Goal: Entertainment & Leisure: Browse casually

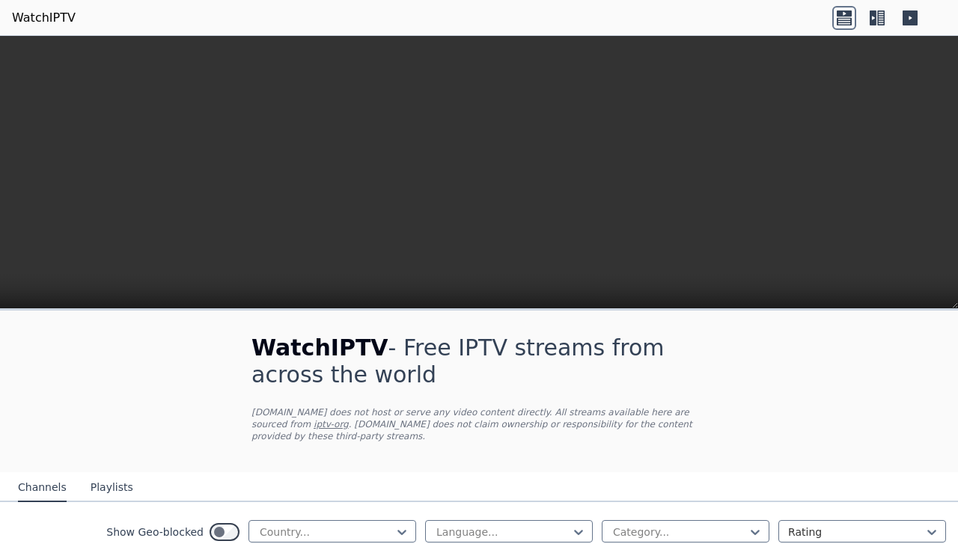
scroll to position [347, 0]
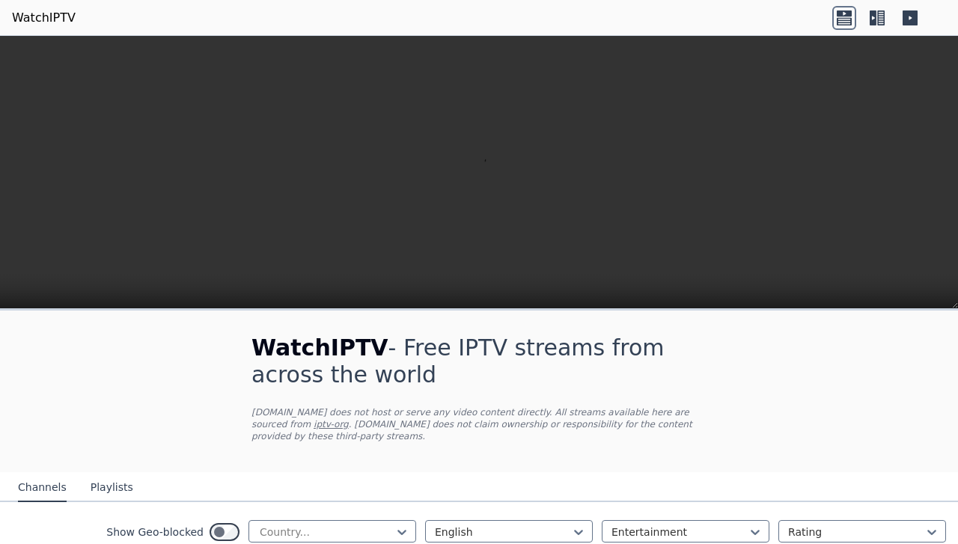
scroll to position [243, 0]
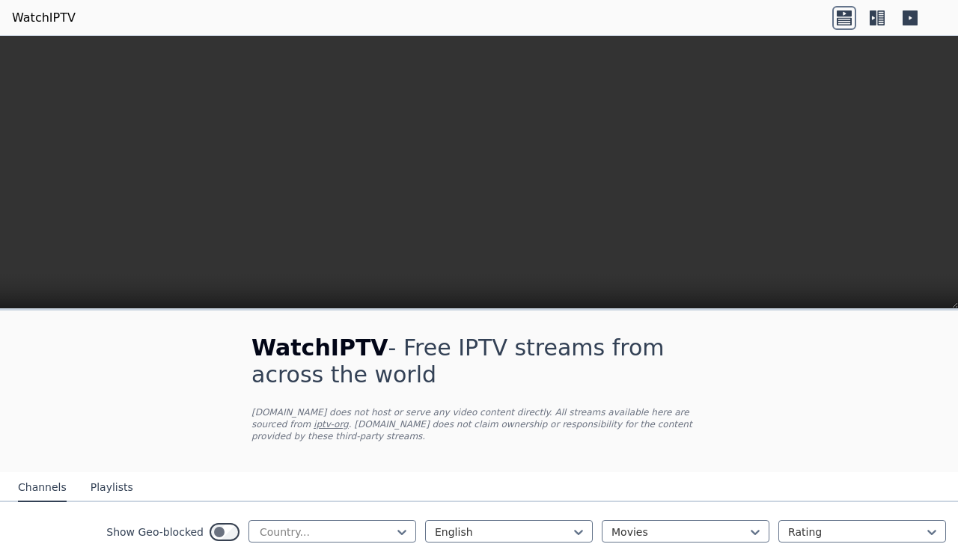
scroll to position [57, 0]
click at [547, 416] on p "[DOMAIN_NAME] does not host or serve any video content directly. All streams av…" at bounding box center [479, 425] width 455 height 36
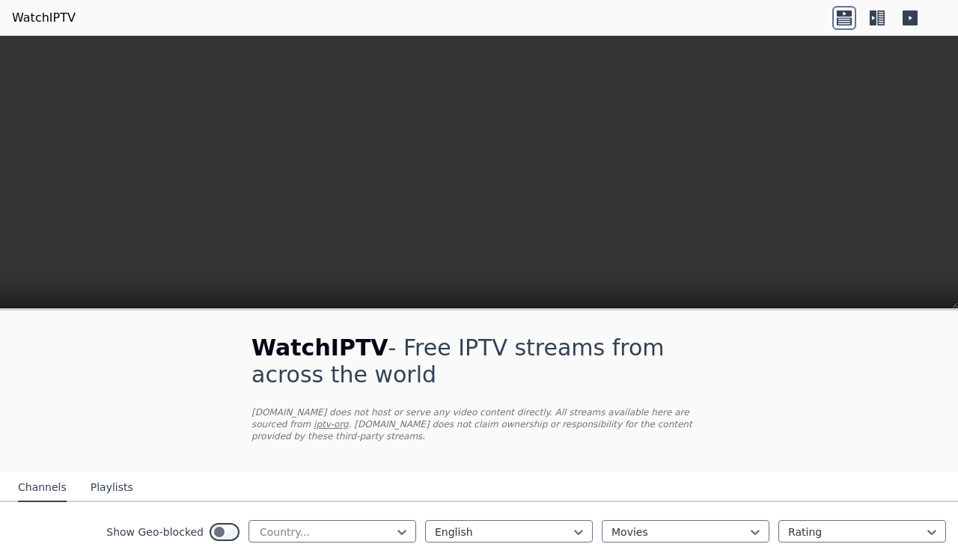
scroll to position [0, 0]
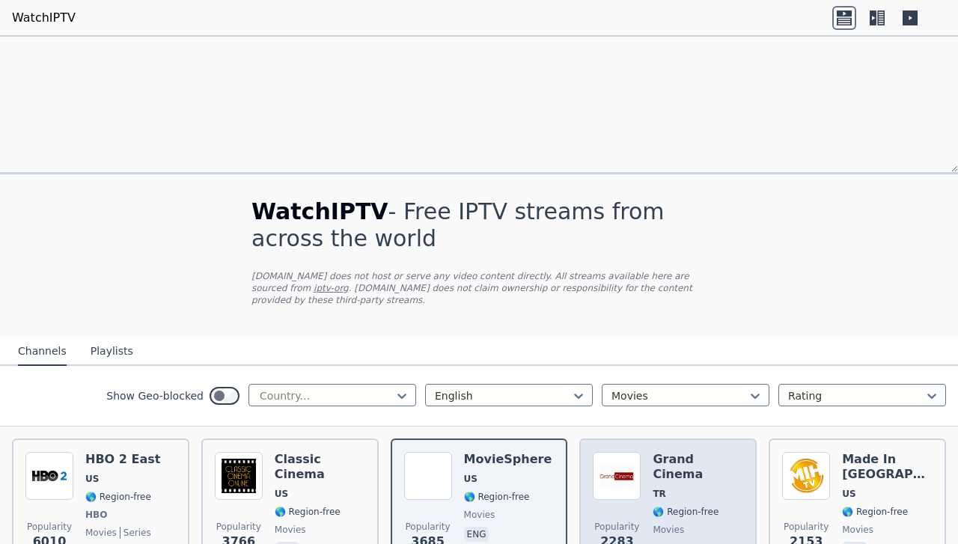
scroll to position [1565, 0]
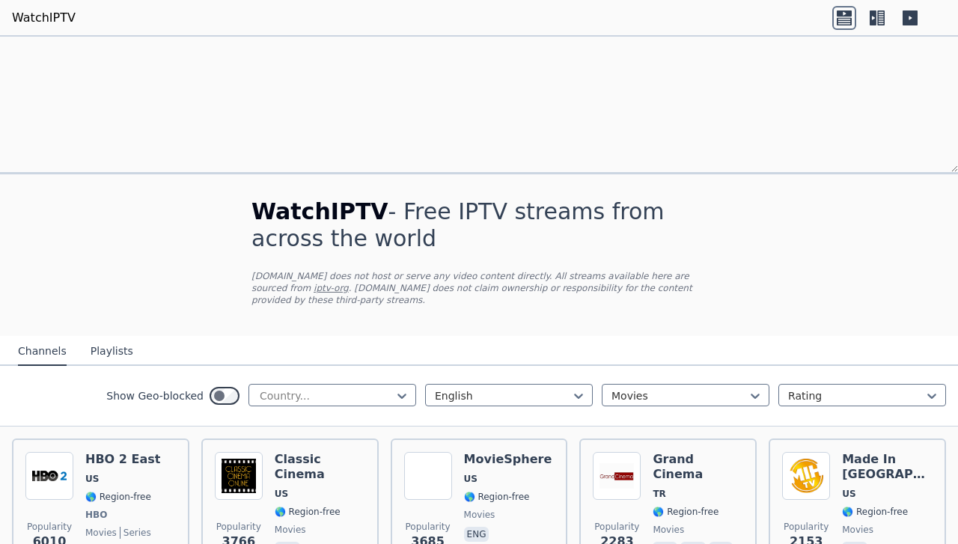
scroll to position [0, 0]
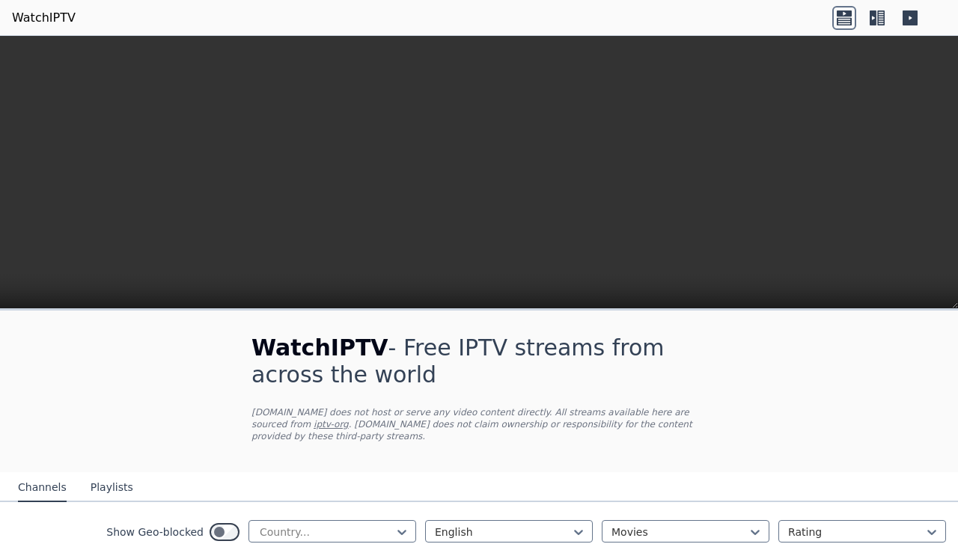
scroll to position [1882, 0]
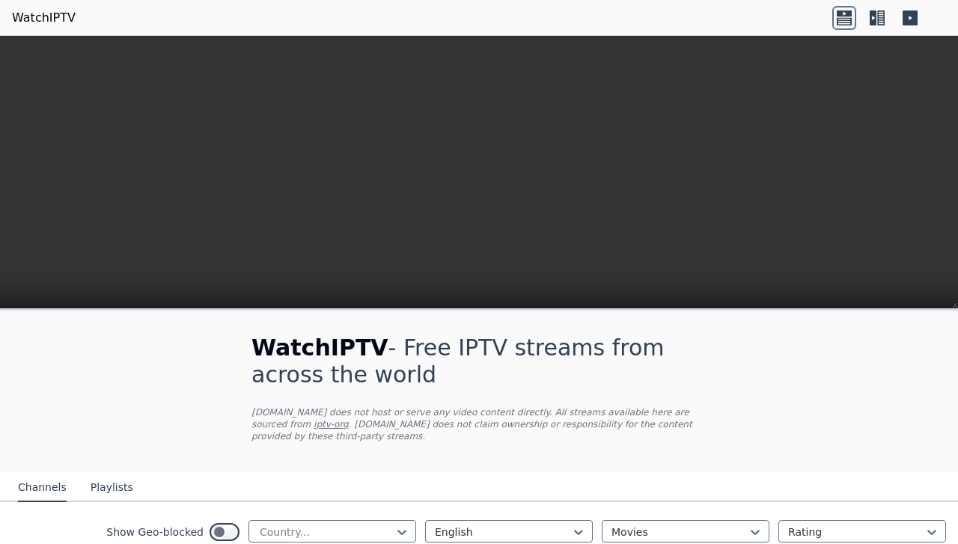
click at [855, 502] on nav "Channels Playlists" at bounding box center [479, 488] width 958 height 30
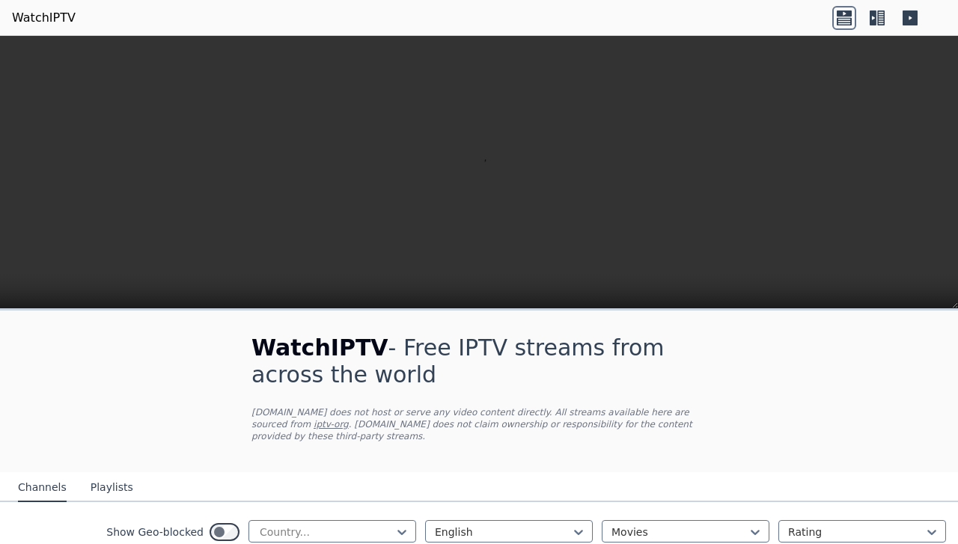
scroll to position [0, 0]
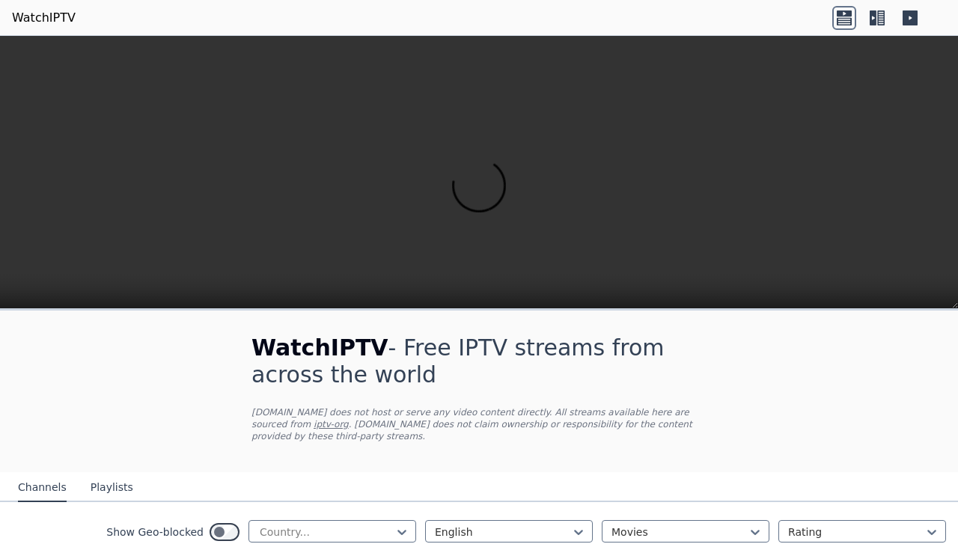
scroll to position [1510, 0]
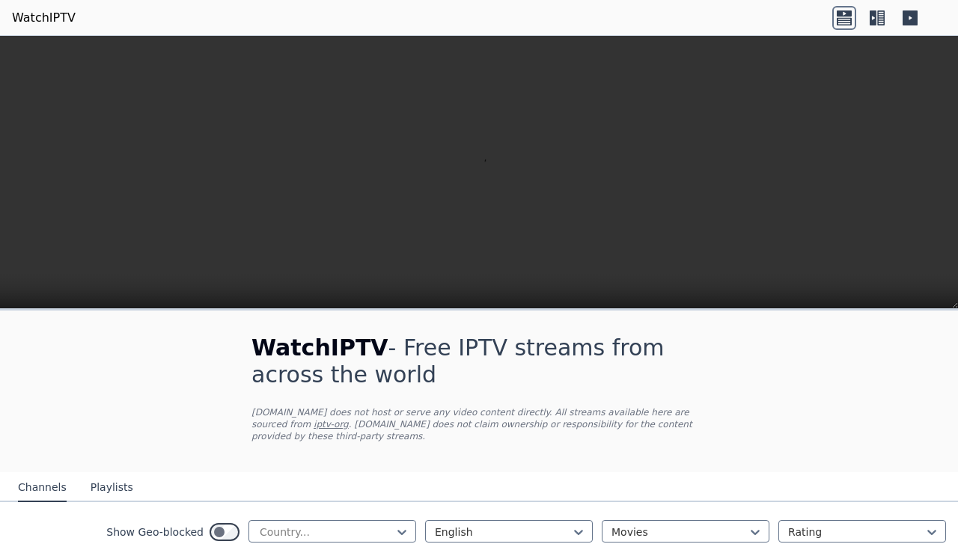
scroll to position [0, 0]
click at [449, 443] on p "[DOMAIN_NAME] does not host or serve any video content directly. All streams av…" at bounding box center [479, 425] width 455 height 36
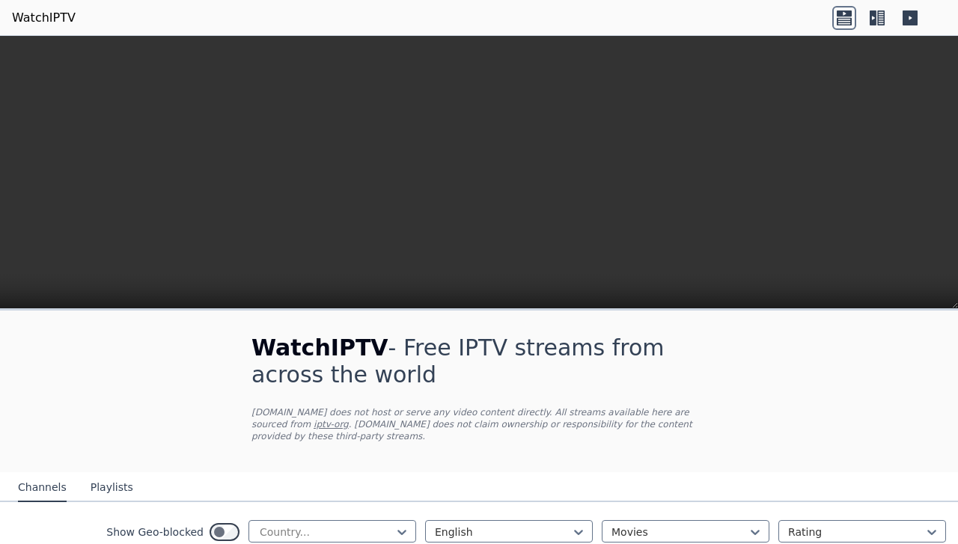
click at [459, 473] on nav "Channels Playlists" at bounding box center [479, 488] width 958 height 30
click at [473, 311] on div "WatchIPTV - Free IPTV streams from across the world WatchIPTV.xyz does not host…" at bounding box center [479, 392] width 503 height 162
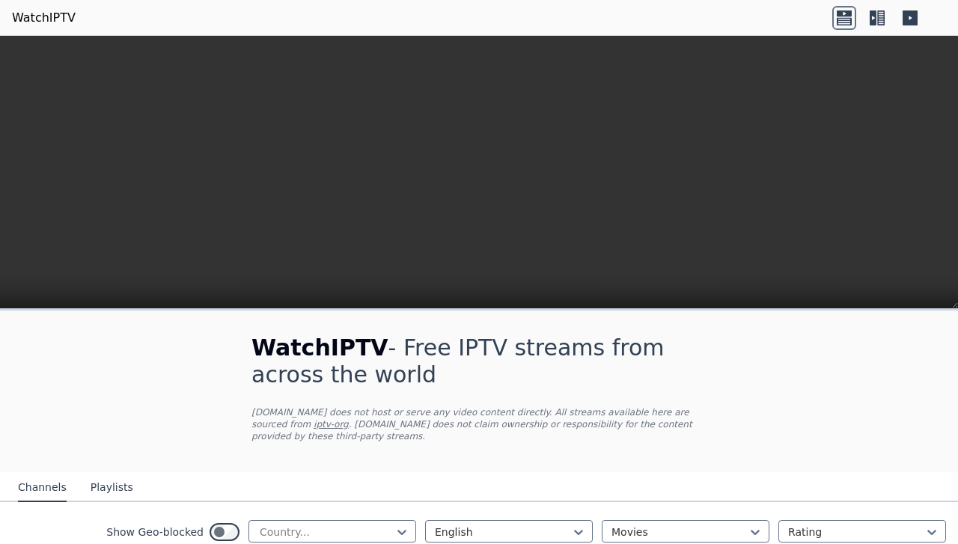
click at [541, 473] on nav "Channels Playlists" at bounding box center [479, 488] width 958 height 30
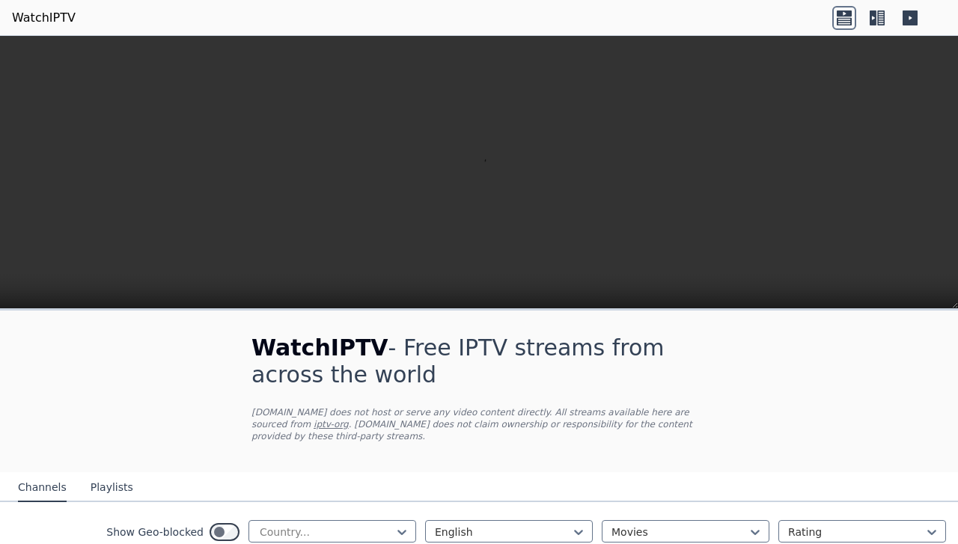
scroll to position [1439, 0]
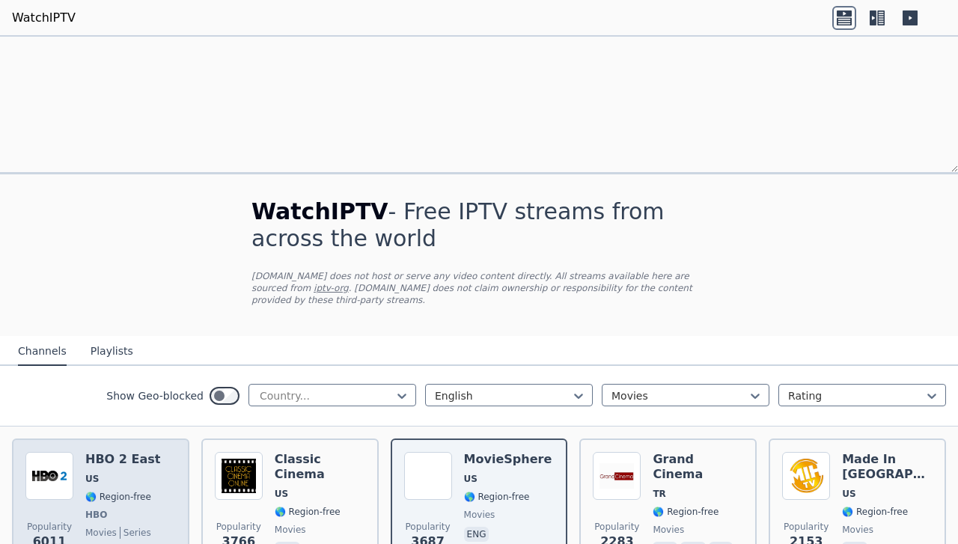
click at [124, 473] on span "US" at bounding box center [122, 479] width 75 height 12
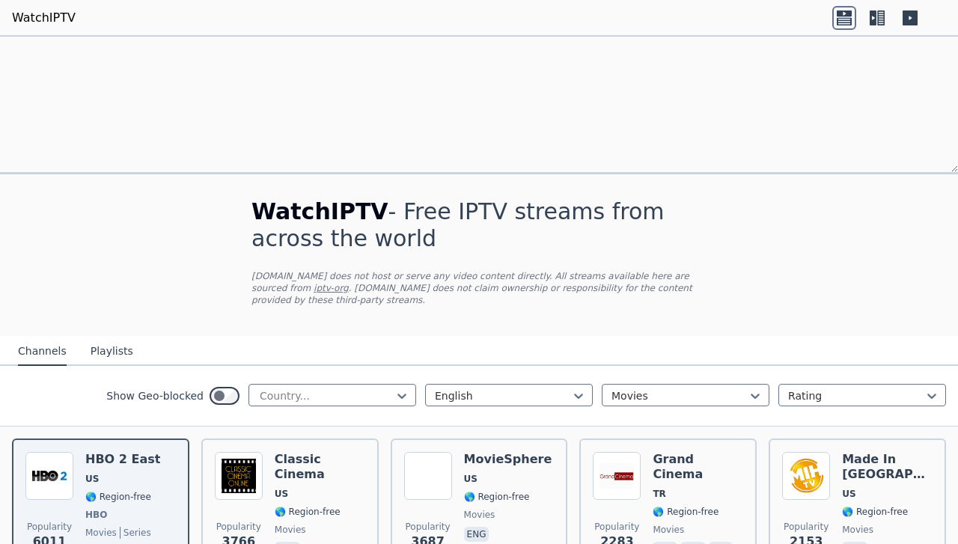
click at [147, 366] on div "Show Geo-blocked Country... English Movies Rating" at bounding box center [479, 396] width 958 height 61
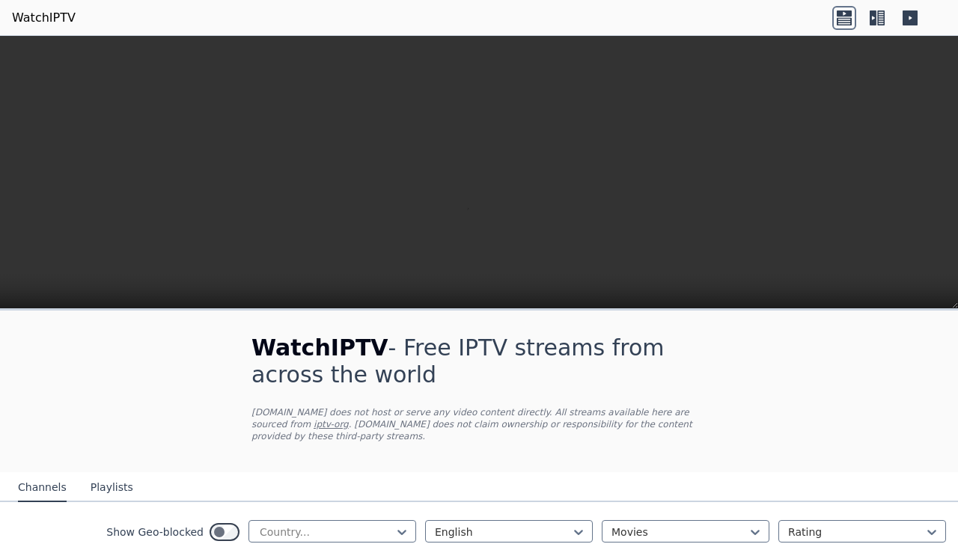
scroll to position [225, 0]
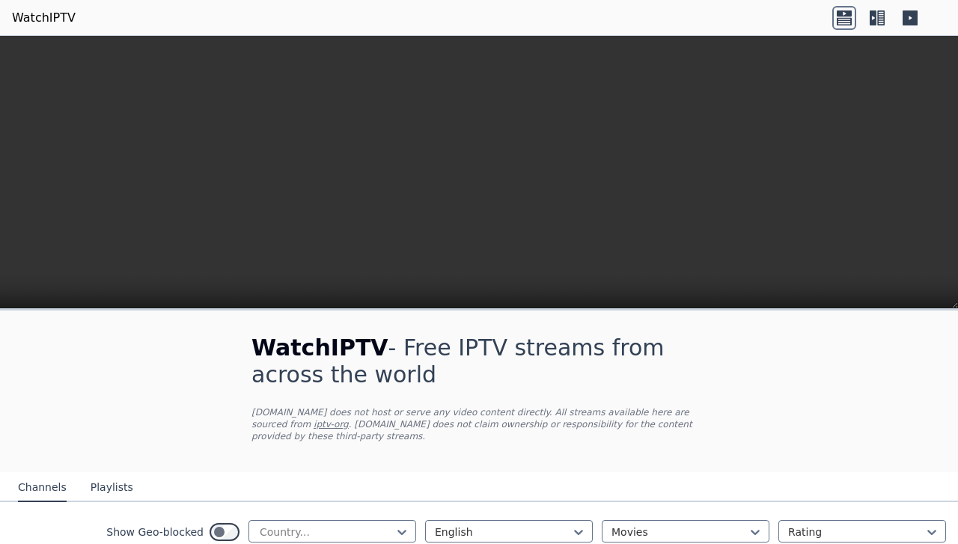
scroll to position [207, 0]
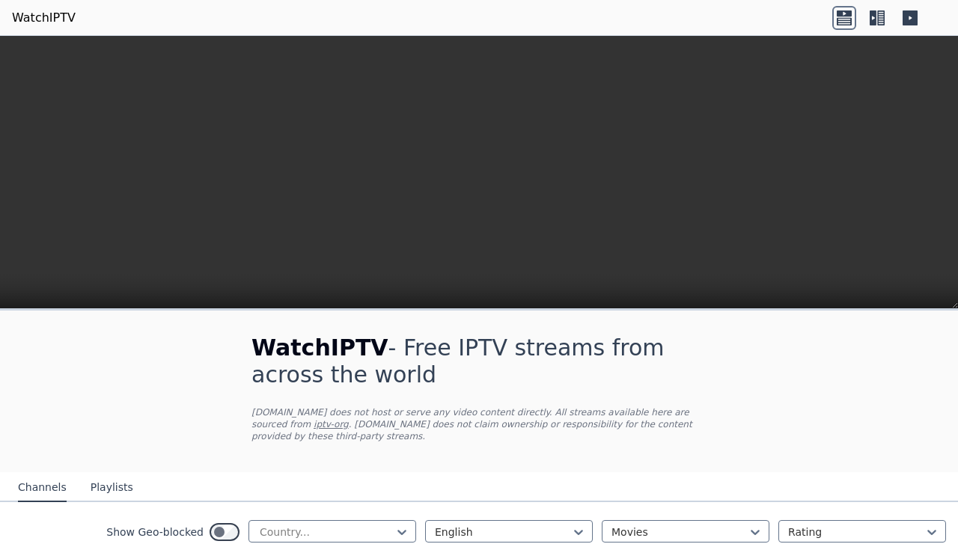
scroll to position [1552, 0]
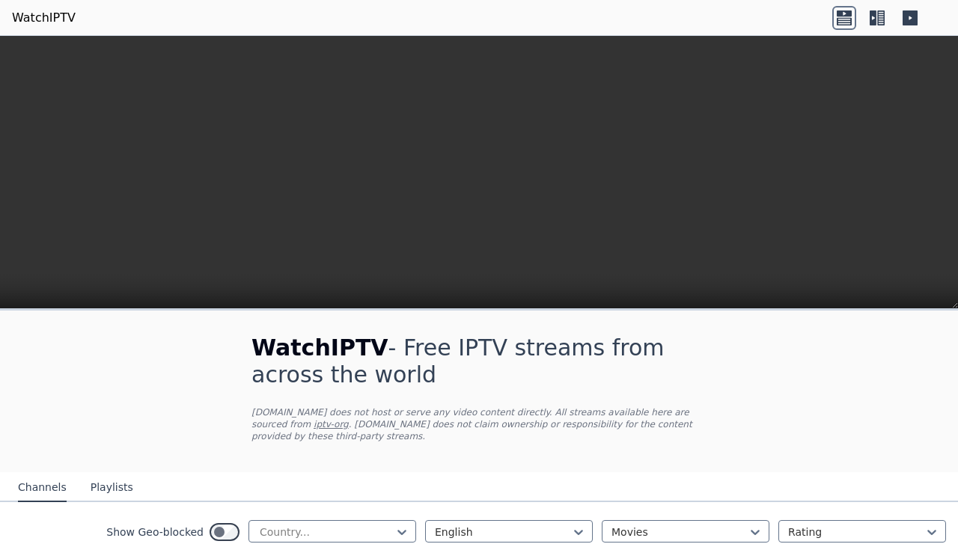
click at [214, 502] on div "Show Geo-blocked Country... English Movies Rating" at bounding box center [479, 532] width 958 height 61
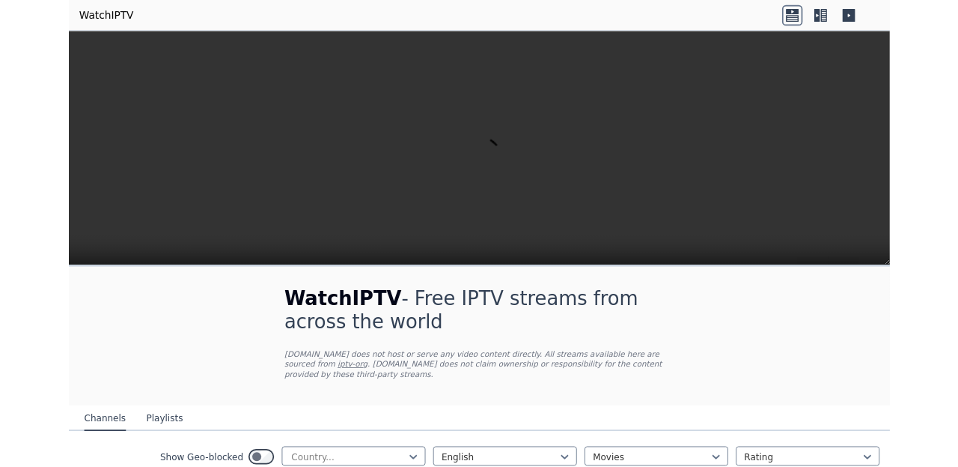
scroll to position [0, 0]
